Goal: Task Accomplishment & Management: Manage account settings

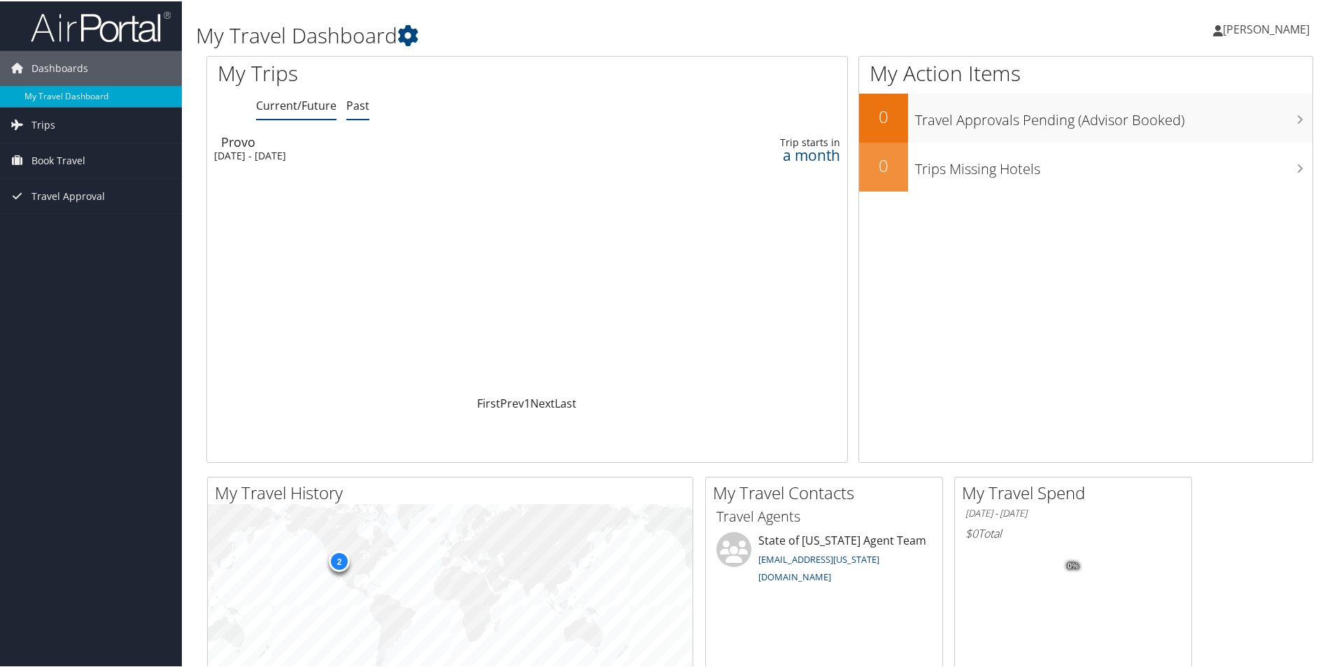
drag, startPoint x: 0, startPoint y: 0, endPoint x: 366, endPoint y: 108, distance: 381.4
click at [366, 108] on link "Past" at bounding box center [357, 104] width 23 height 15
click at [275, 103] on link "Current/Future" at bounding box center [296, 104] width 80 height 15
click at [1248, 22] on span "[PERSON_NAME]" at bounding box center [1266, 27] width 87 height 15
click at [945, 36] on div "Luke Graves Luke Graves My Settings Travel Agency Contacts View Travel Profile …" at bounding box center [1115, 34] width 446 height 54
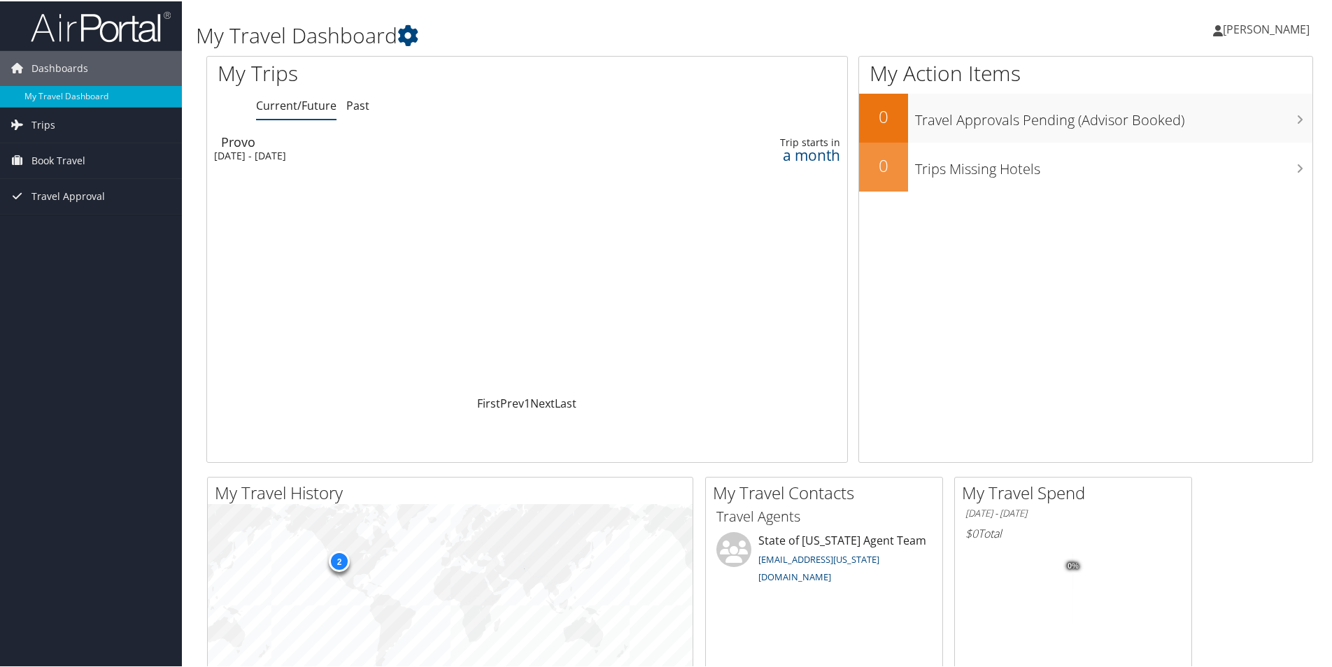
click at [352, 141] on div "Provo" at bounding box center [420, 140] width 399 height 13
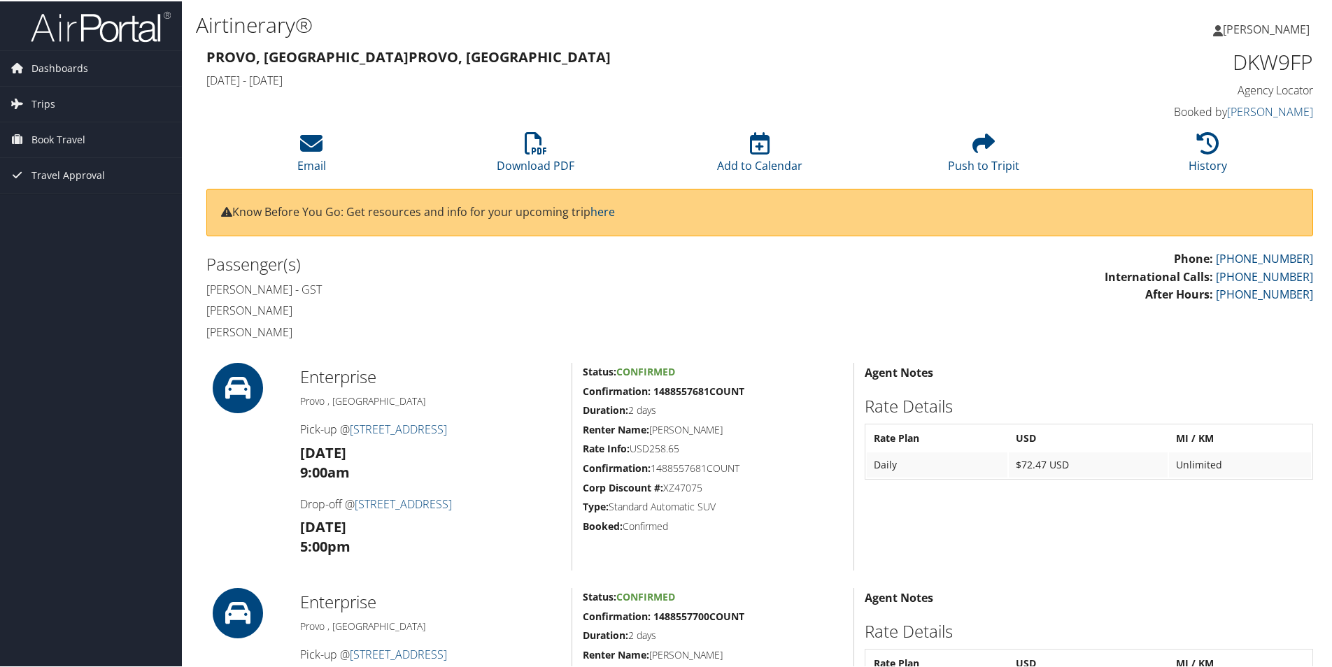
click at [70, 29] on img at bounding box center [101, 25] width 140 height 33
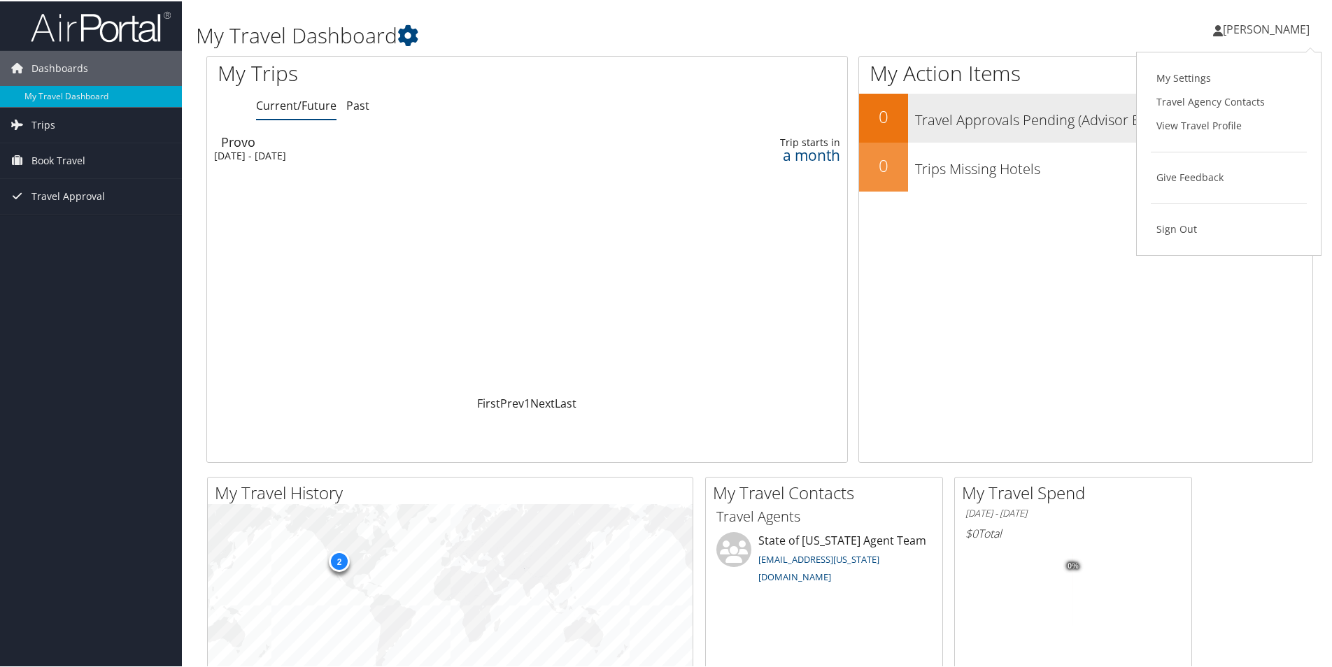
click at [1167, 132] on link "View Travel Profile" at bounding box center [1229, 125] width 156 height 24
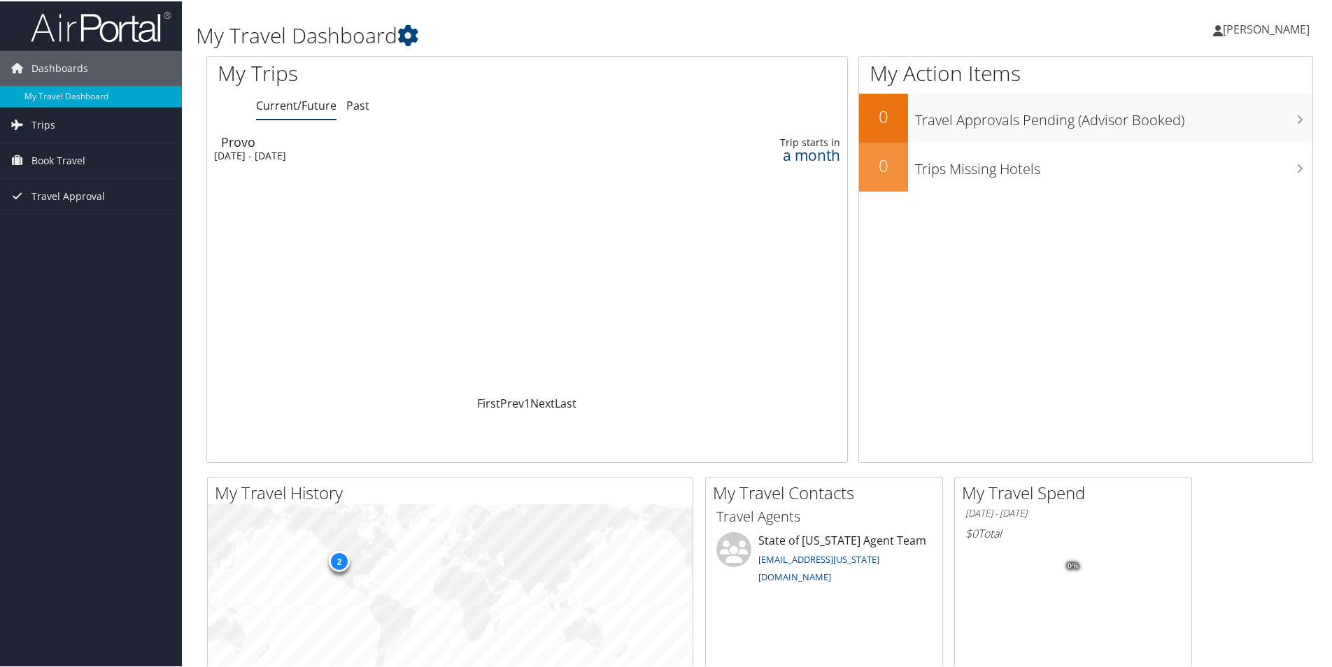
click at [690, 34] on h1 "My Travel Dashboard" at bounding box center [572, 34] width 752 height 29
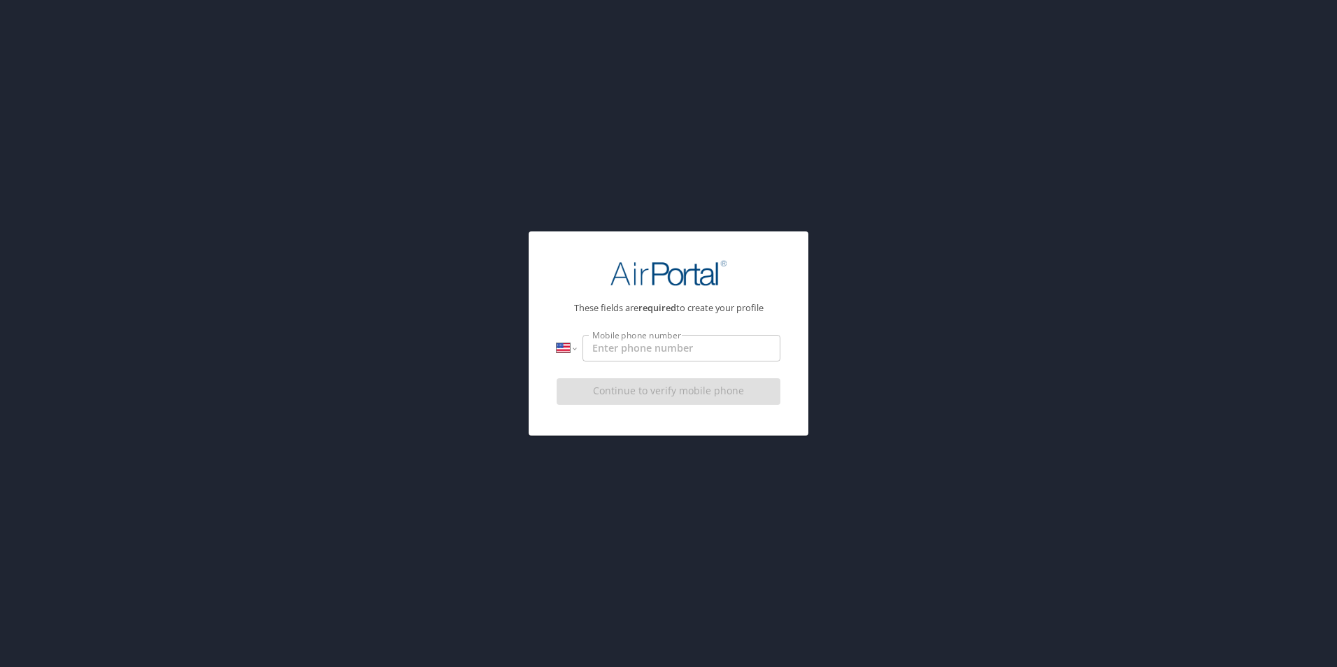
select select "US"
click at [632, 353] on input "Mobile phone number" at bounding box center [682, 348] width 198 height 27
type input "[PHONE_NUMBER]"
click at [701, 336] on input "[PHONE_NUMBER]" at bounding box center [682, 348] width 198 height 27
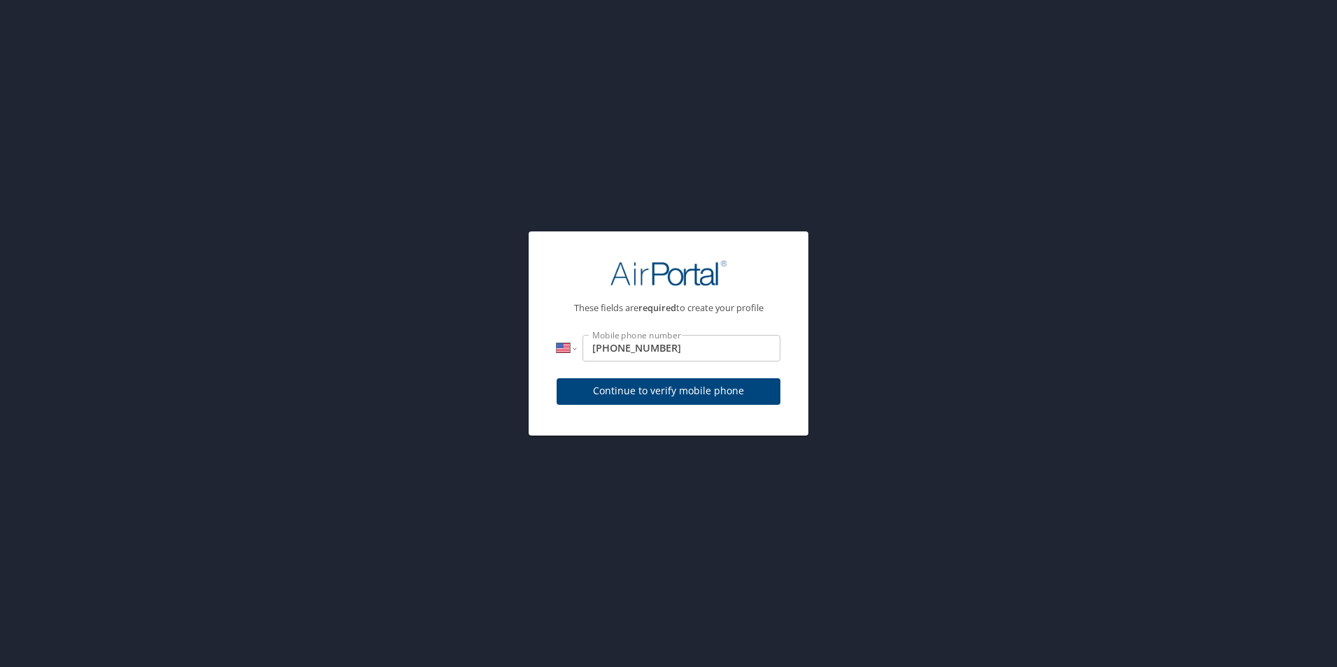
click at [671, 391] on div "Continue to verify mobile phone" at bounding box center [669, 396] width 224 height 47
click at [620, 394] on span "Continue to verify mobile phone" at bounding box center [668, 391] width 201 height 17
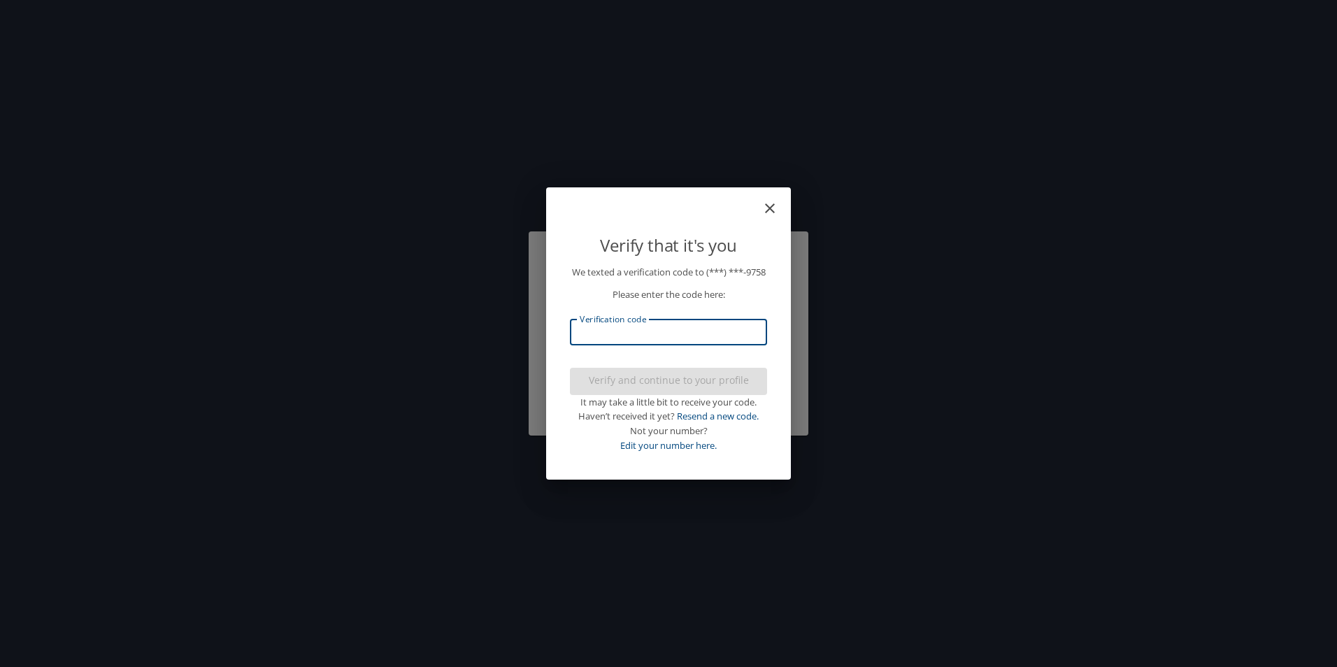
click at [631, 341] on input "Verification code" at bounding box center [668, 332] width 197 height 27
type input "740760"
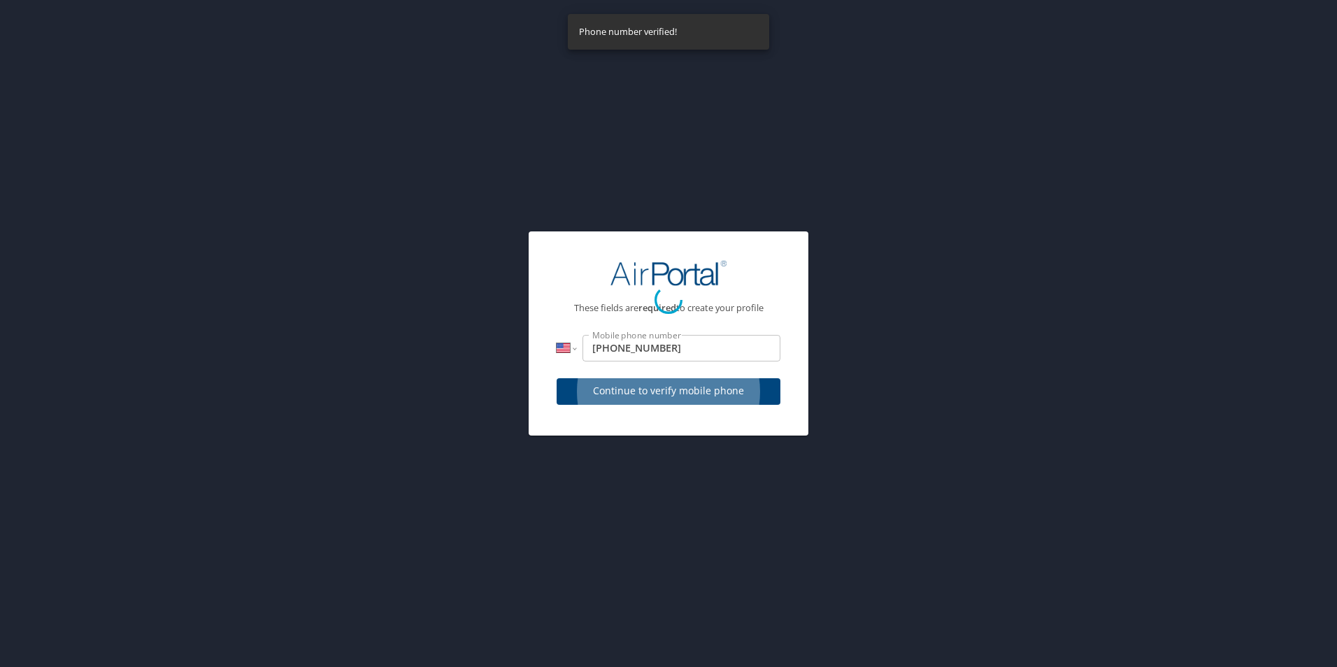
select select "US"
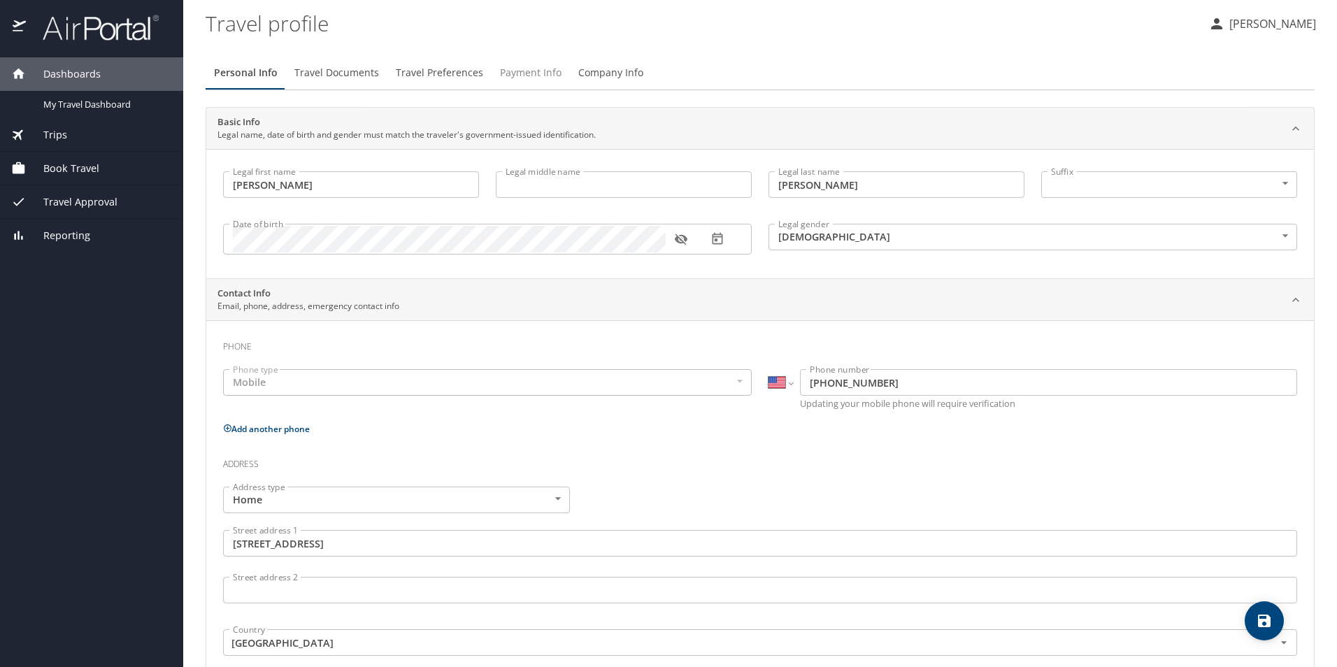
click at [520, 69] on span "Payment Info" at bounding box center [531, 72] width 62 height 17
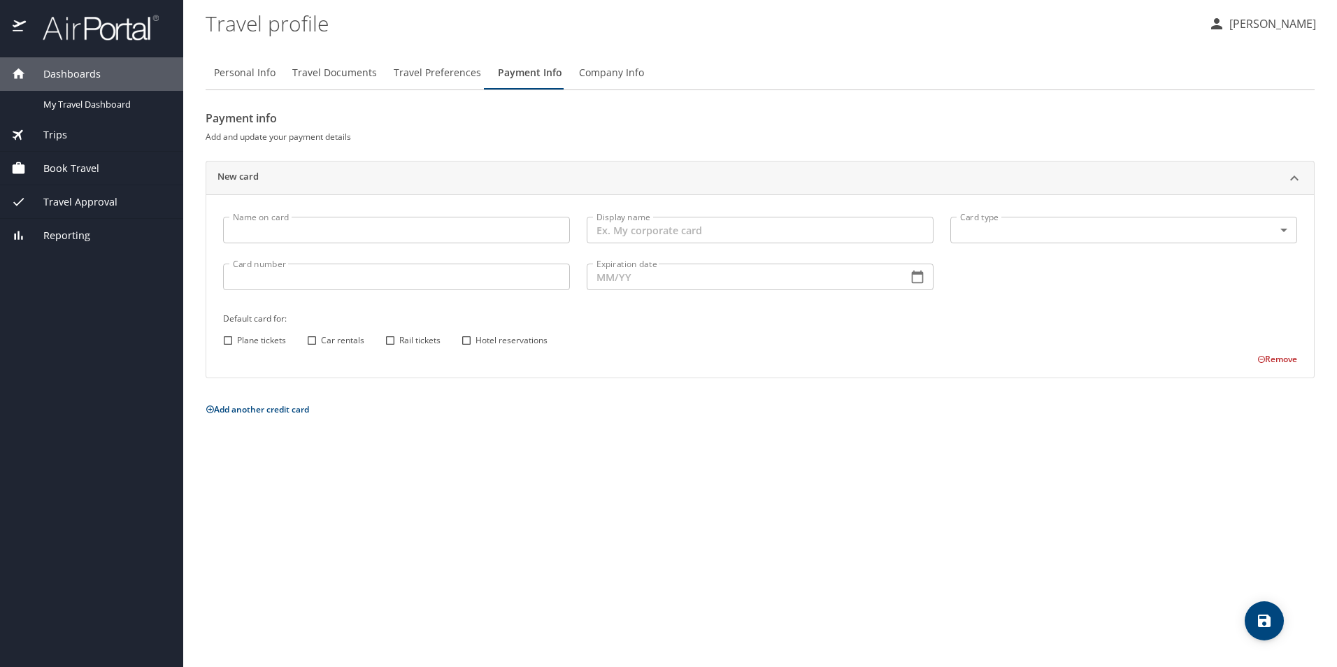
click at [236, 65] on span "Personal Info" at bounding box center [245, 72] width 62 height 17
select select "US"
